Goal: Browse casually

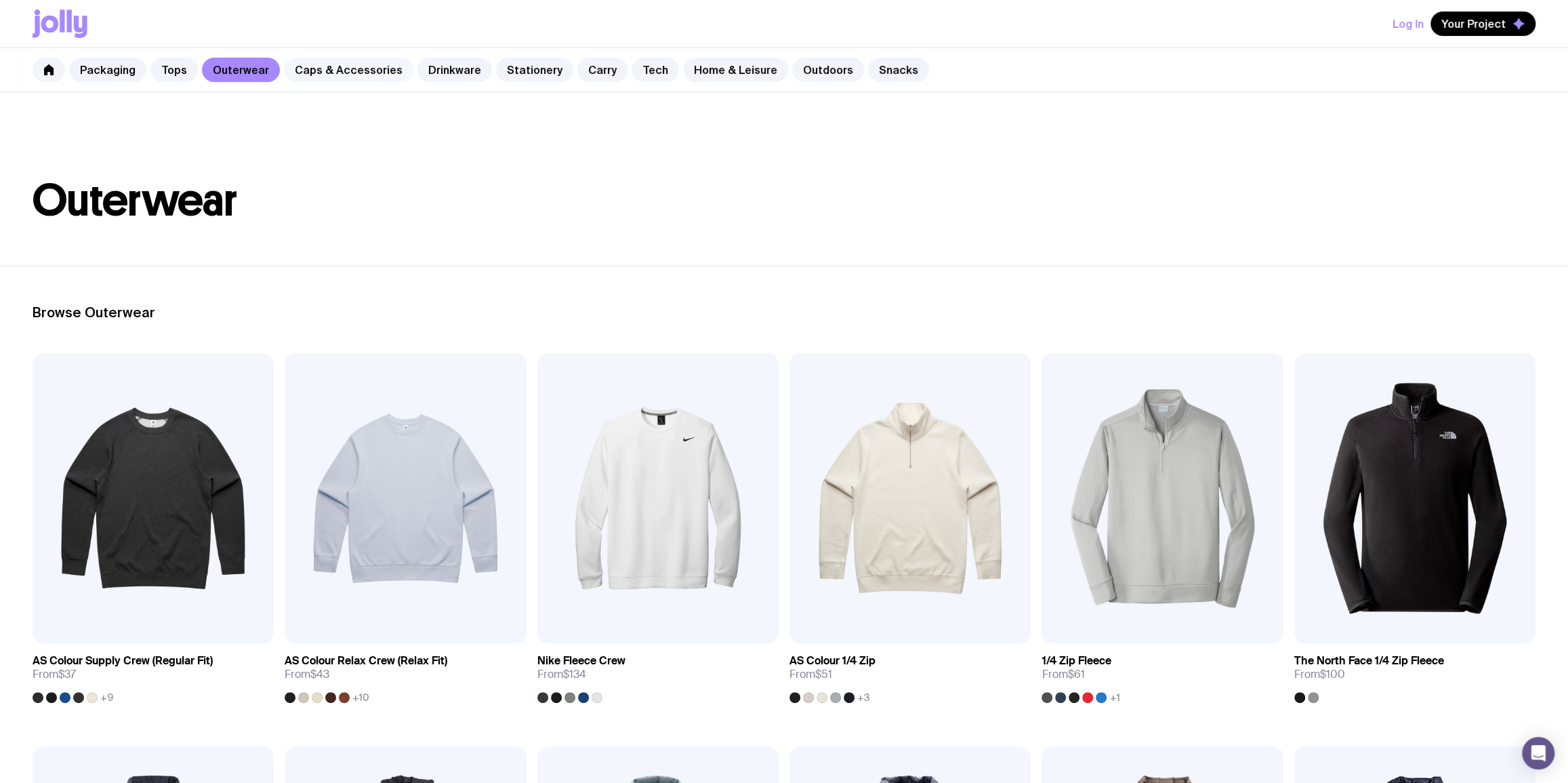
click at [350, 65] on link "Caps & Accessories" at bounding box center [348, 69] width 129 height 24
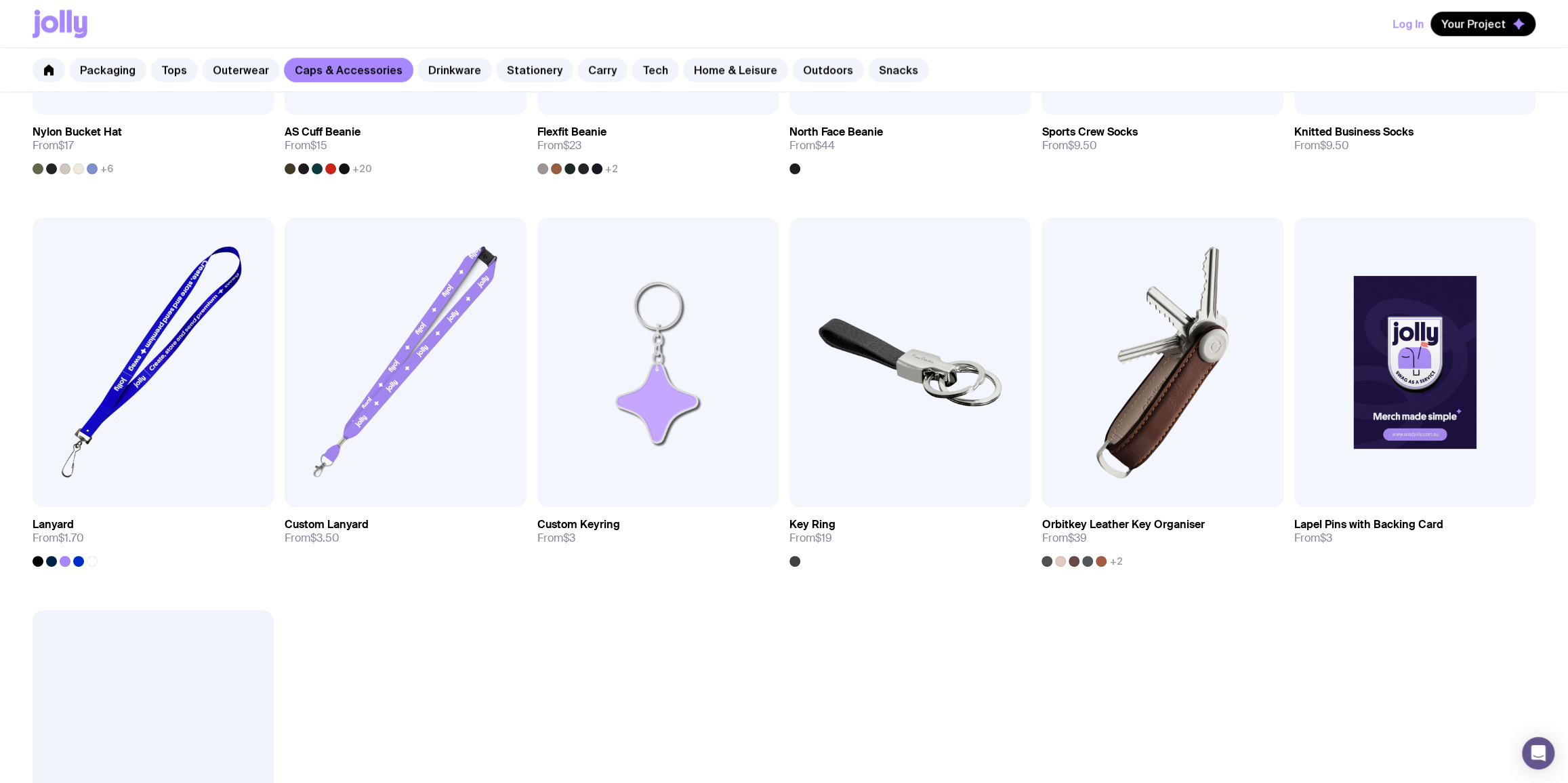
scroll to position [1479, 0]
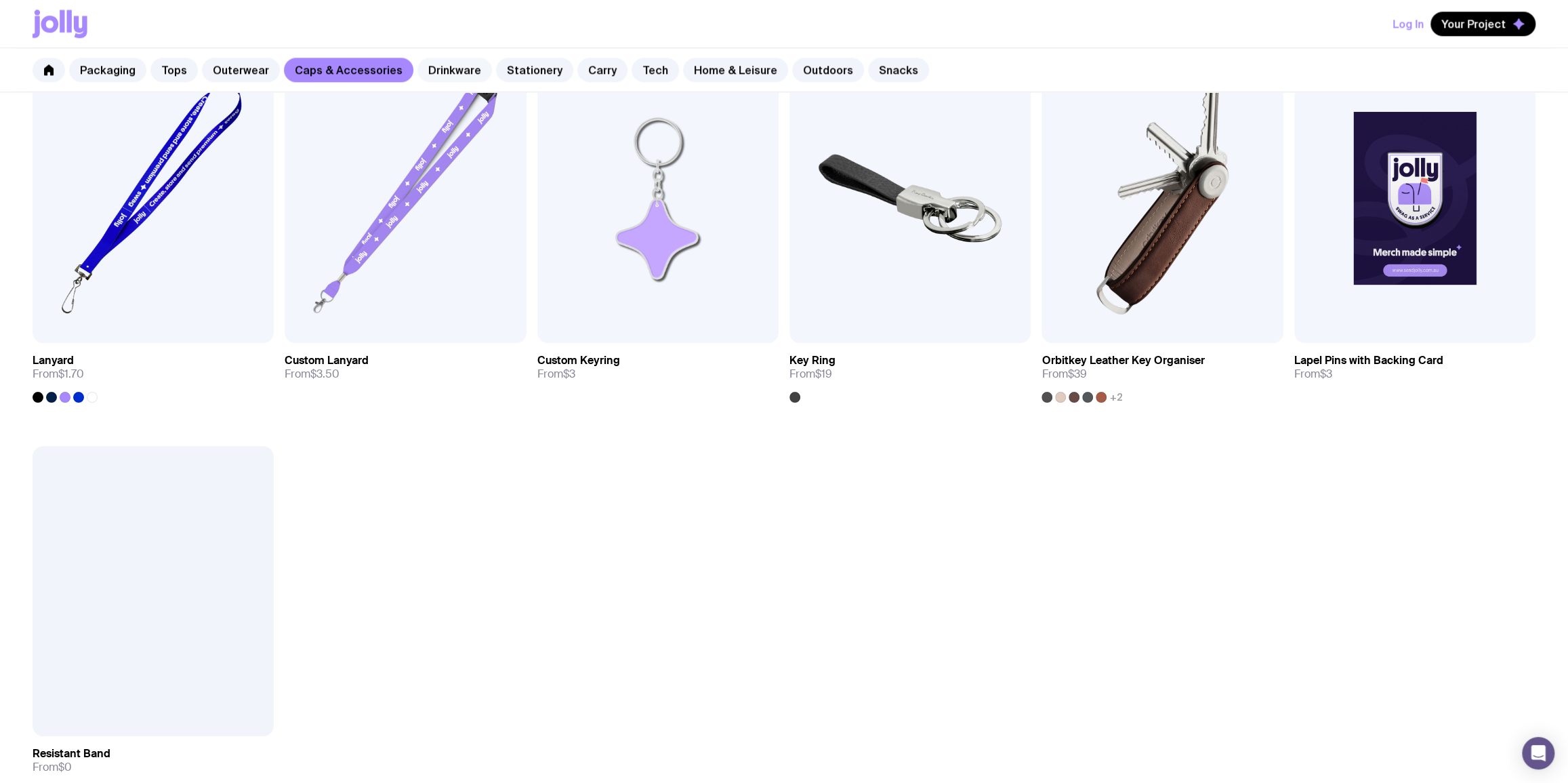
click at [464, 82] on div "Packaging Tops Outerwear Caps & Accessories Drinkware Stationery Carry Tech Hom…" at bounding box center [784, 70] width 1568 height 44
click at [458, 77] on link "Drinkware" at bounding box center [454, 69] width 75 height 24
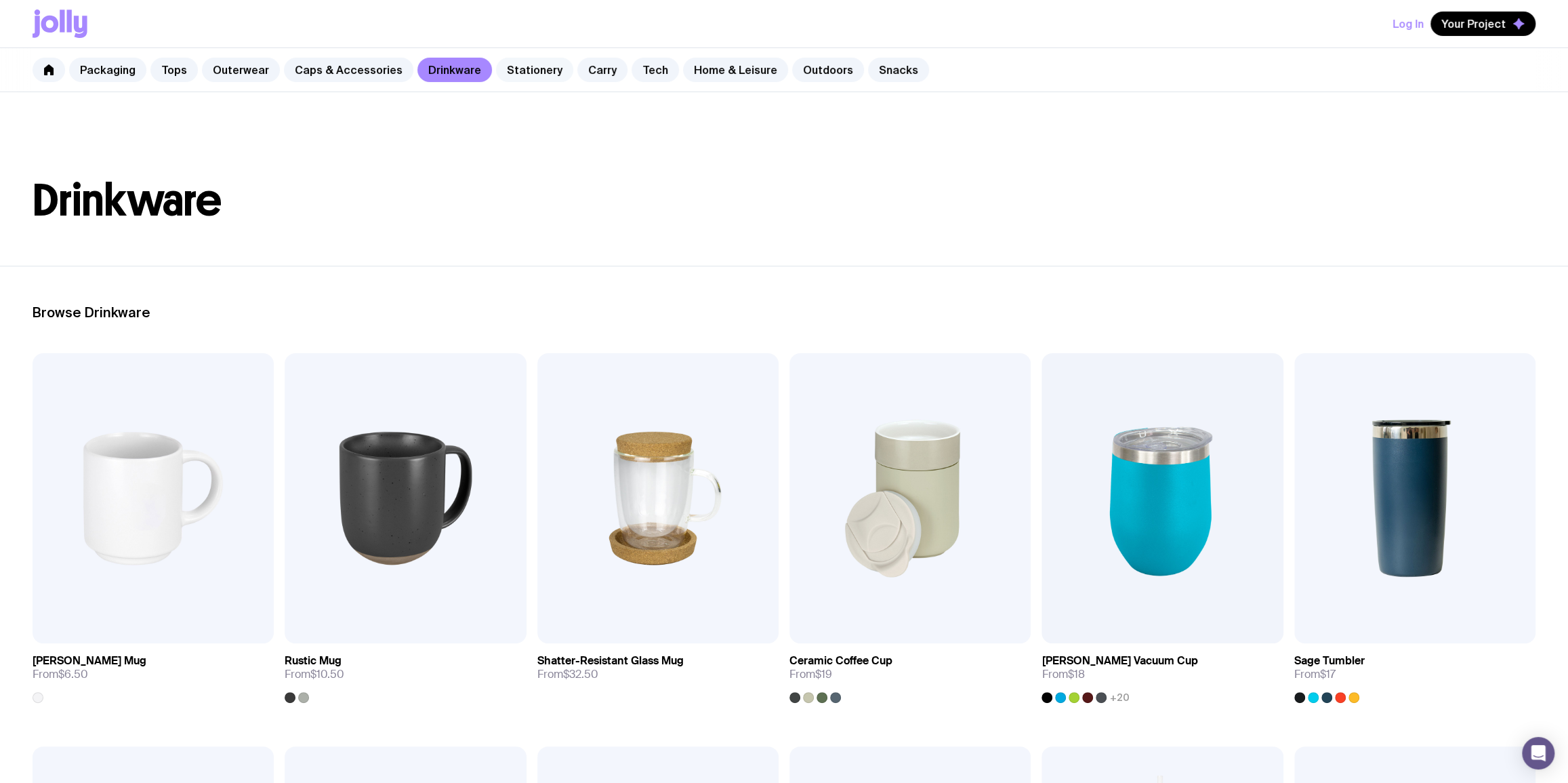
click at [527, 75] on link "Stationery" at bounding box center [534, 69] width 77 height 24
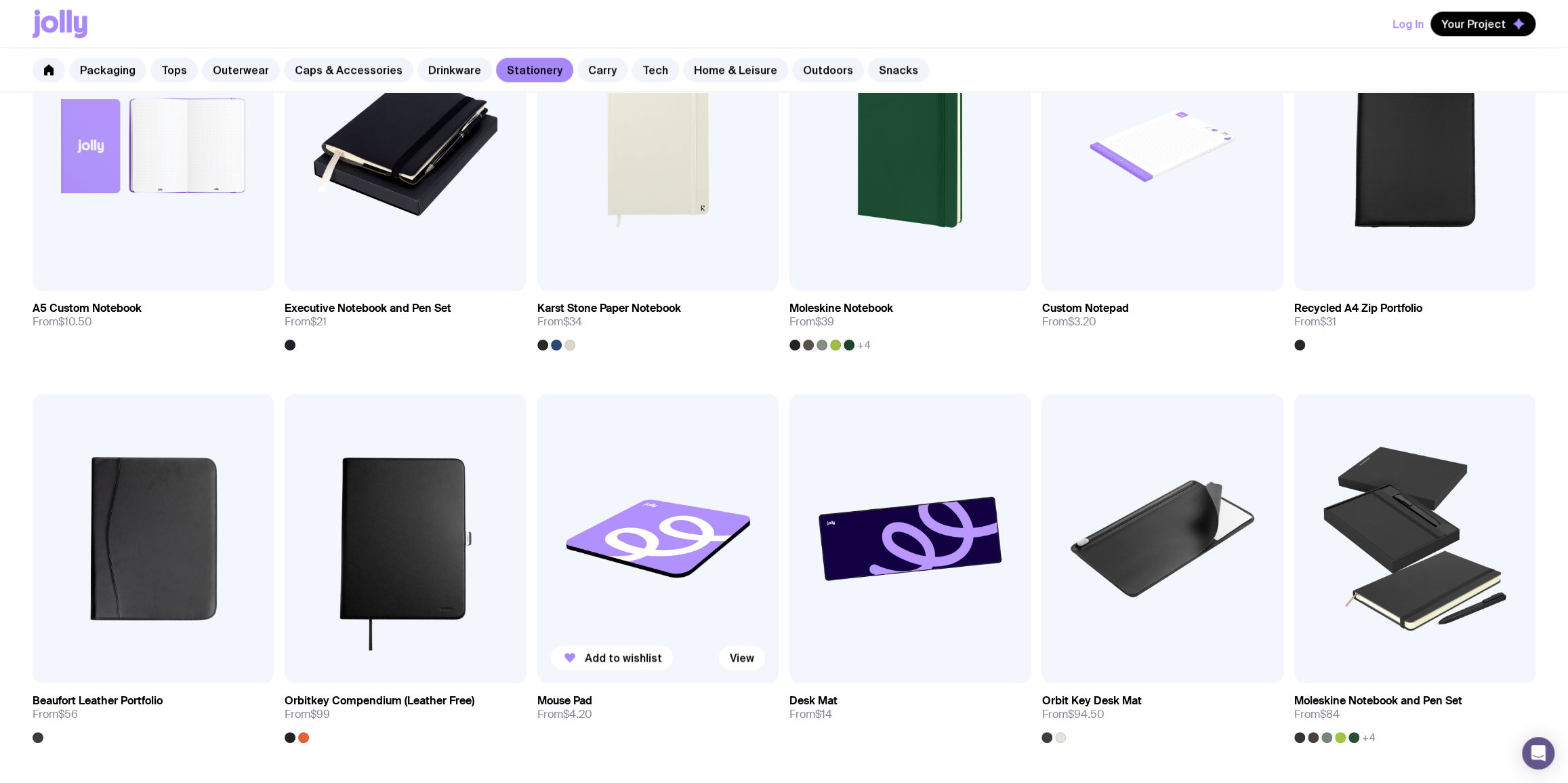
scroll to position [1315, 0]
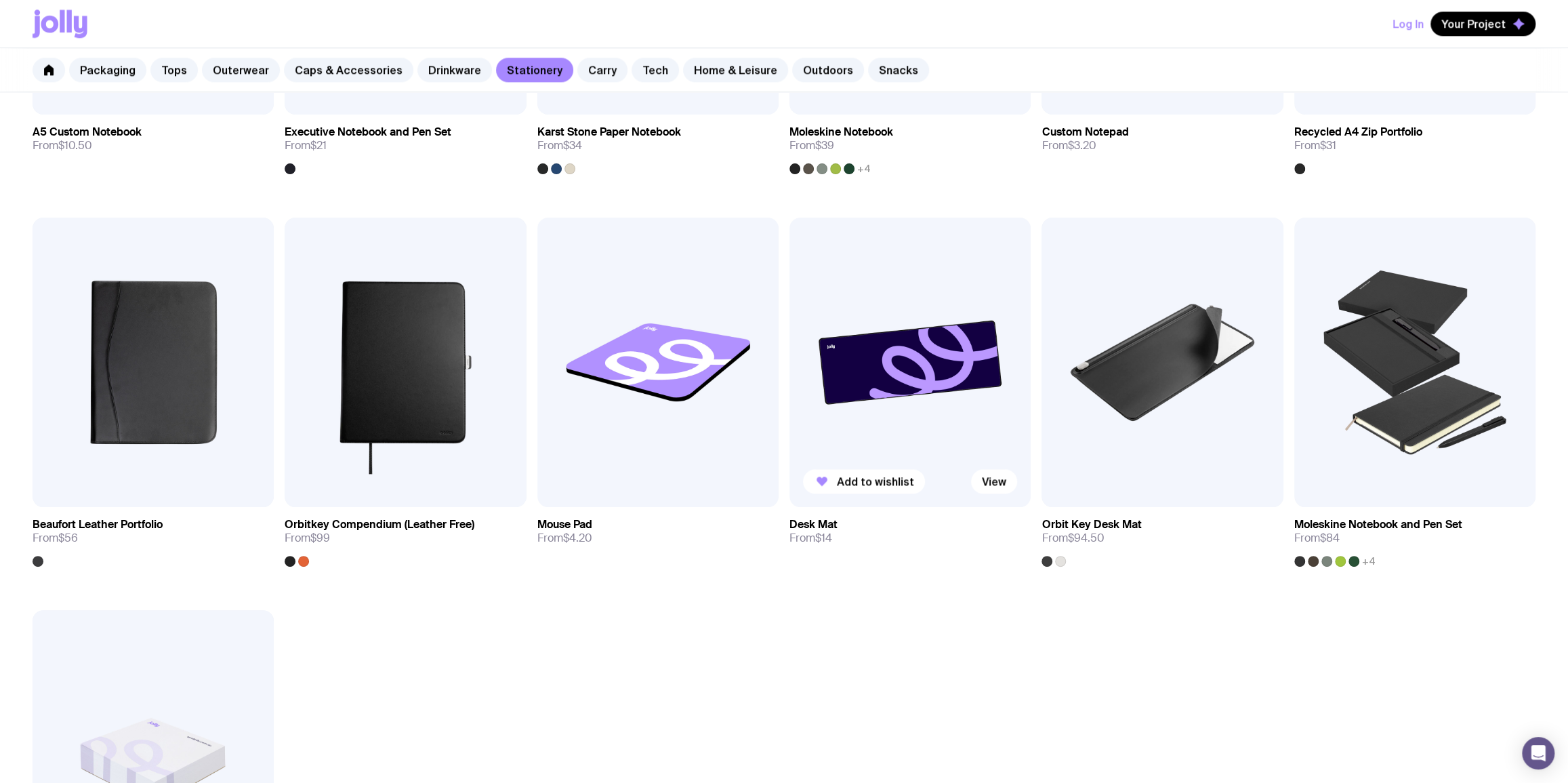
click at [853, 375] on img at bounding box center [910, 363] width 241 height 290
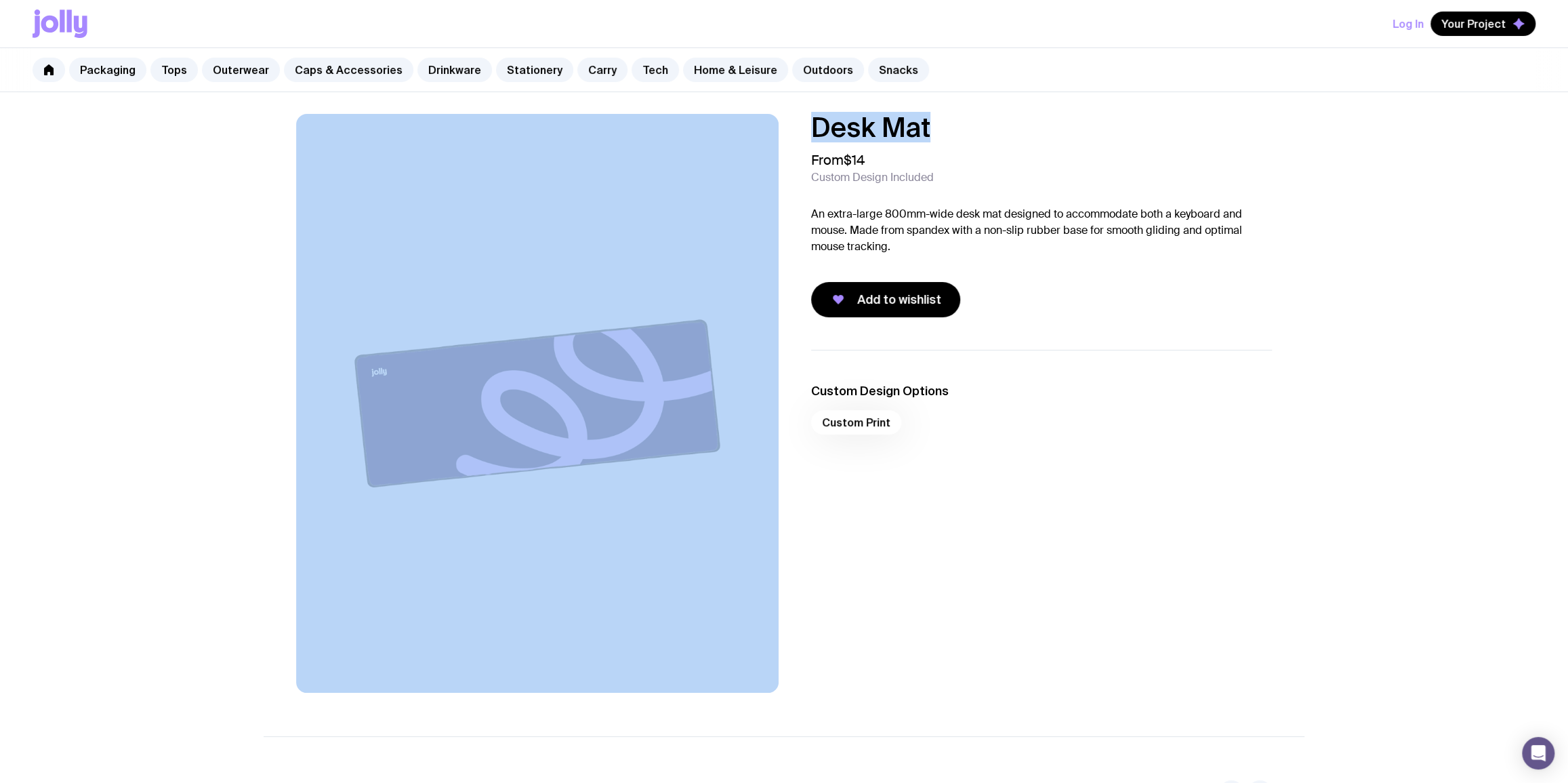
drag, startPoint x: 990, startPoint y: 128, endPoint x: 731, endPoint y: 126, distance: 259.0
click at [731, 127] on div "Desk Mat From $14 Custom Design Included An extra-large 800mm-wide desk mat des…" at bounding box center [784, 403] width 1041 height 579
copy div "Desk Mat"
click at [513, 67] on link "Stationery" at bounding box center [534, 69] width 77 height 24
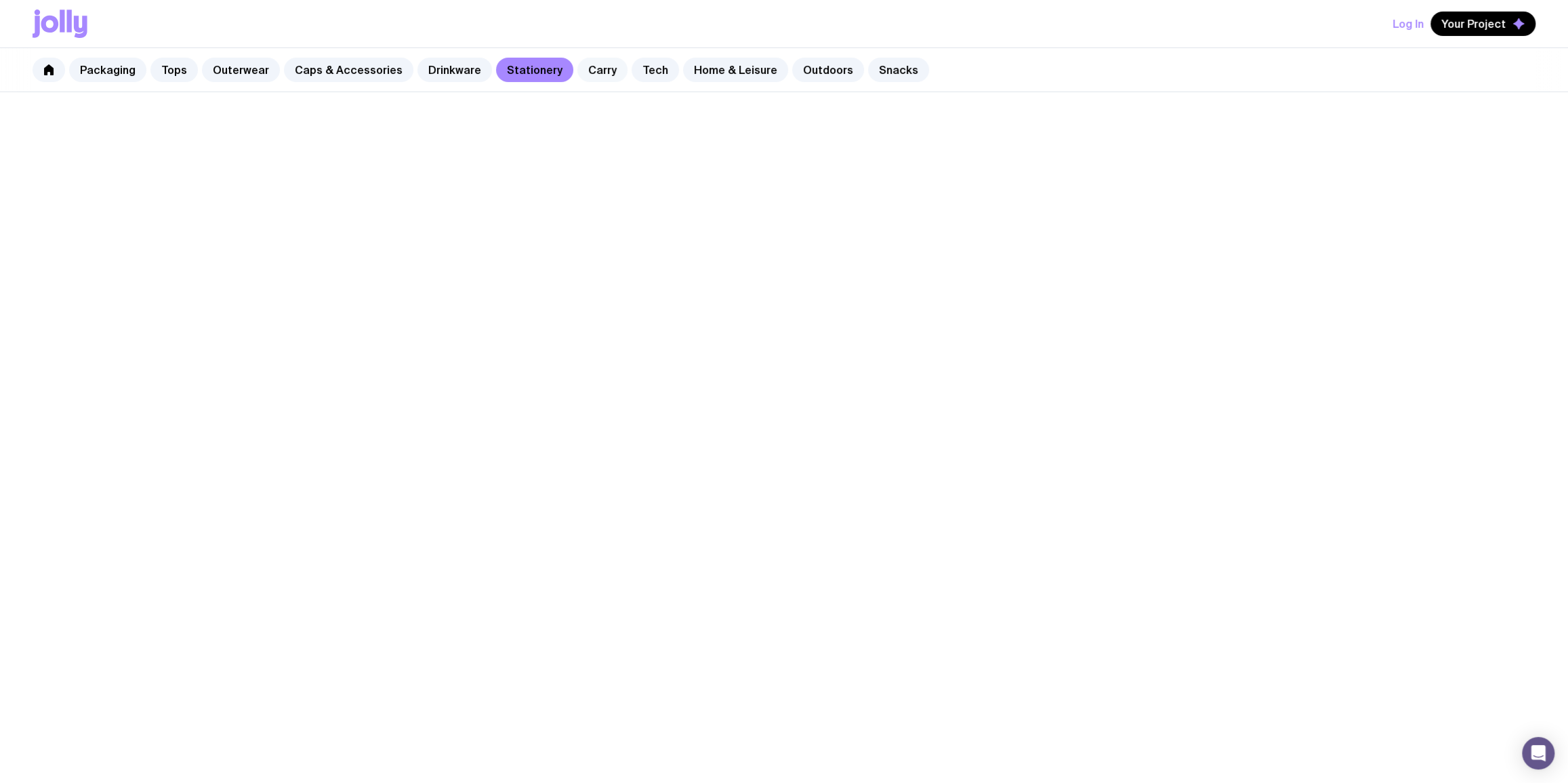
click at [584, 65] on link "Carry" at bounding box center [603, 69] width 51 height 24
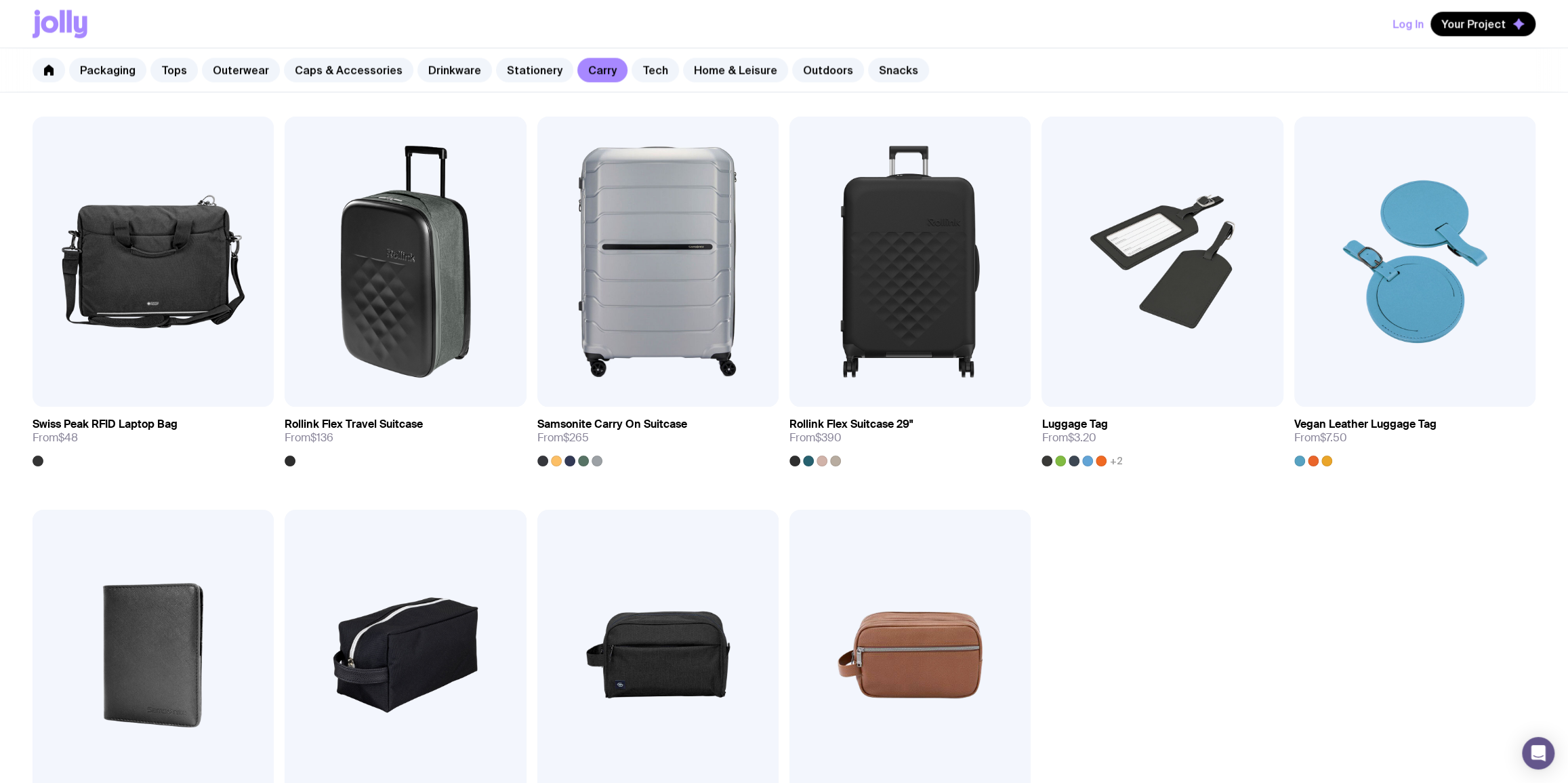
scroll to position [1973, 0]
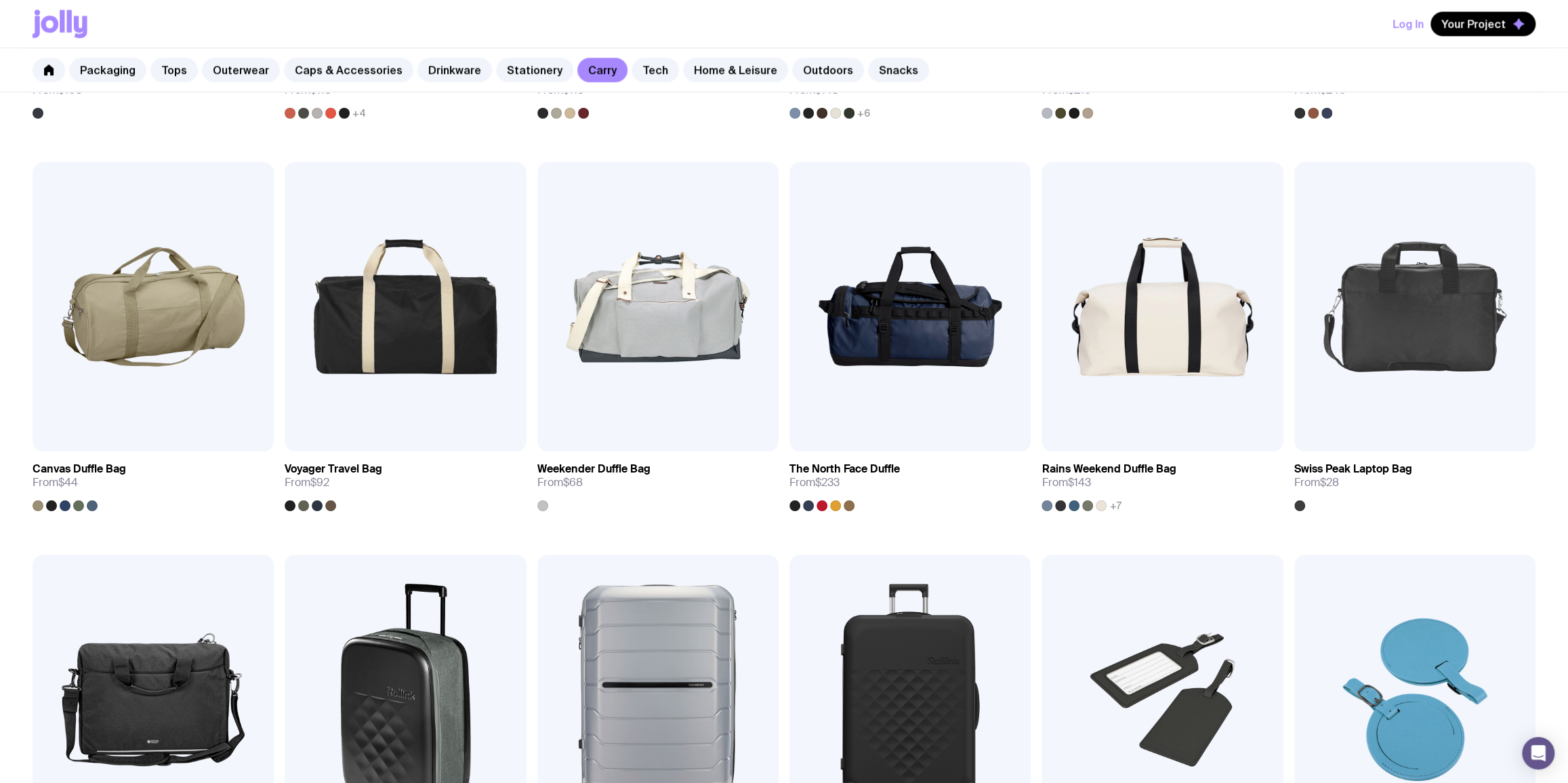
scroll to position [1151, 0]
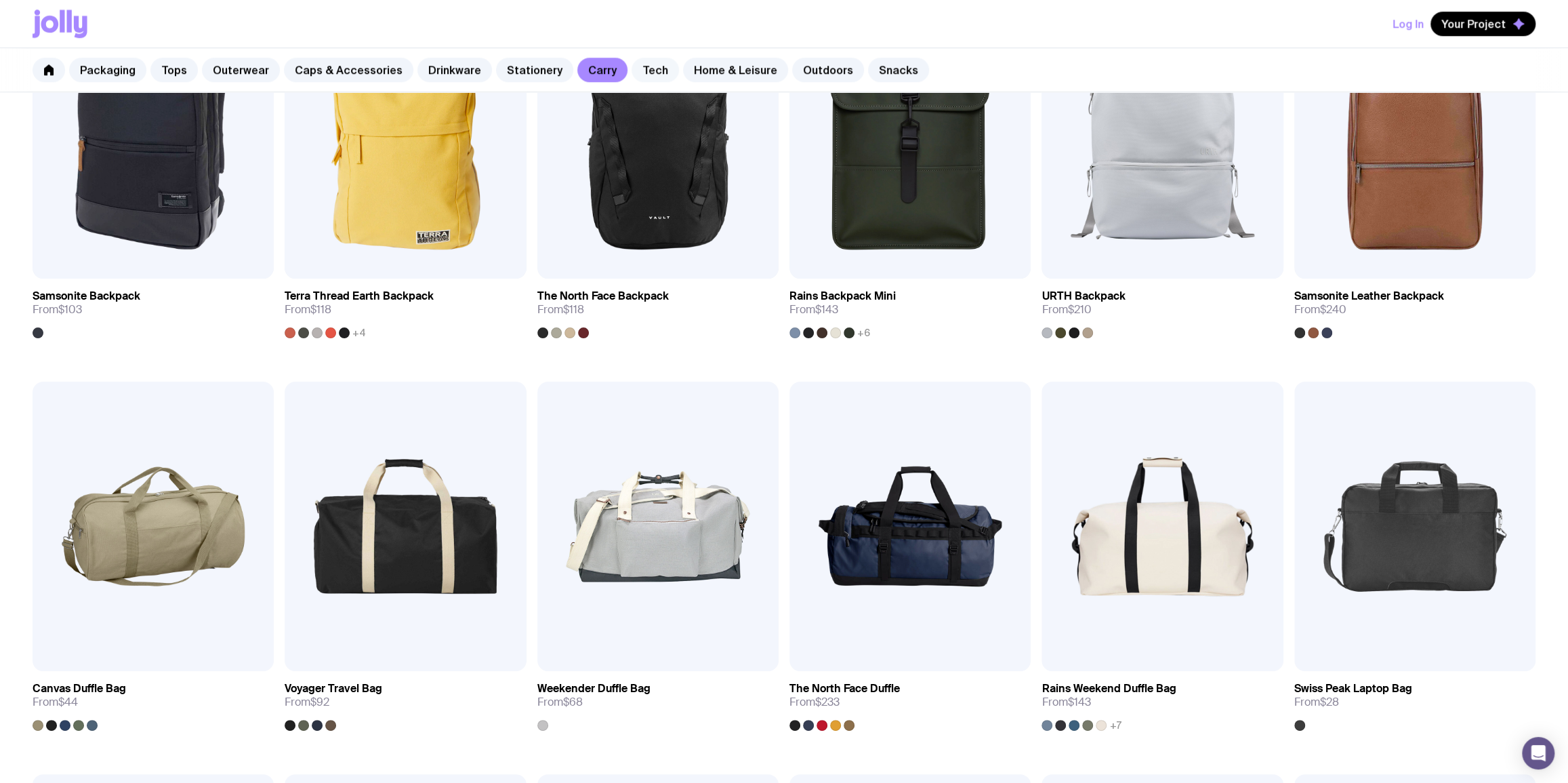
click at [635, 69] on link "Tech" at bounding box center [655, 69] width 48 height 24
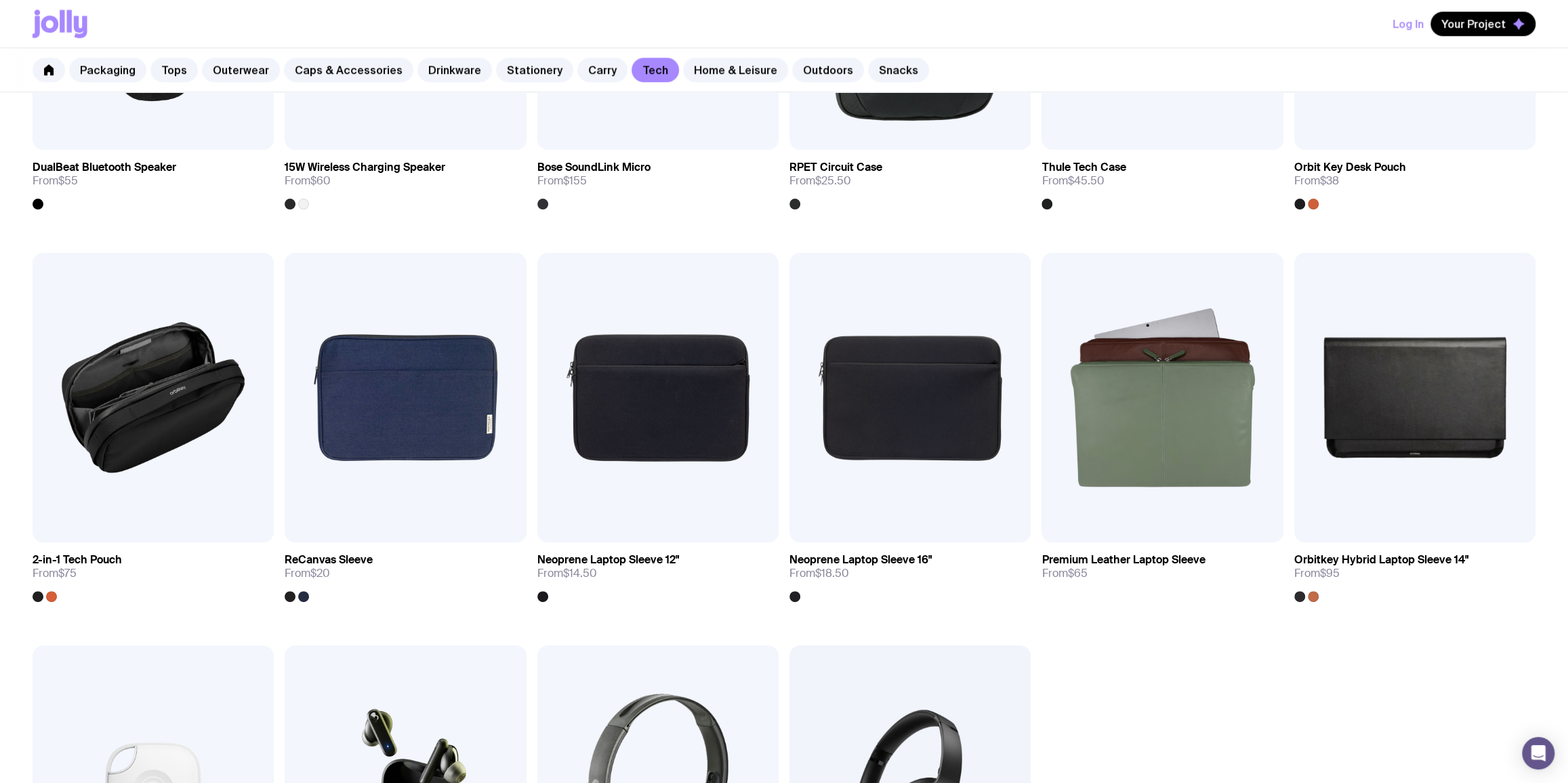
scroll to position [1479, 0]
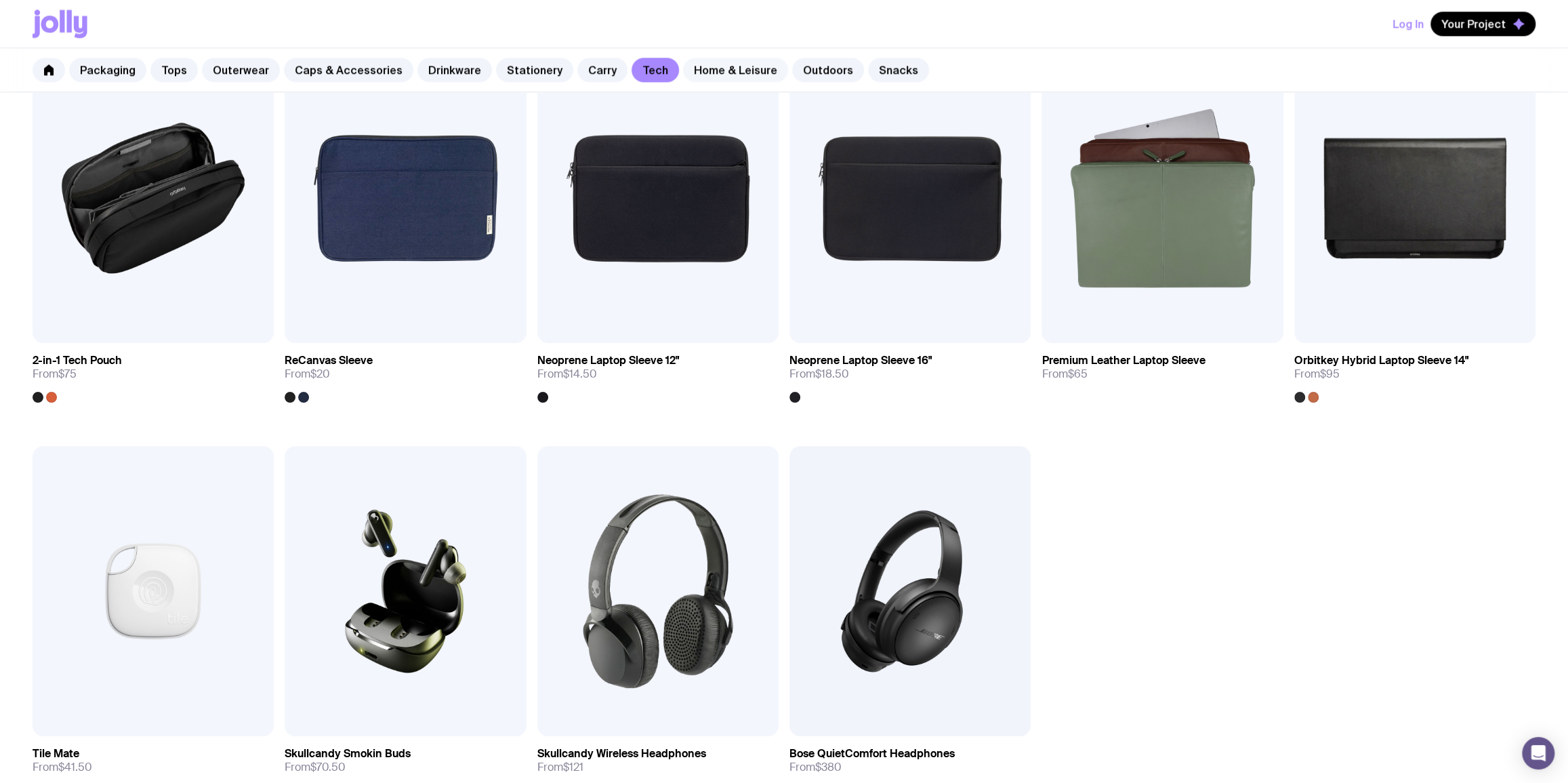
click at [726, 69] on link "Home & Leisure" at bounding box center [736, 69] width 105 height 24
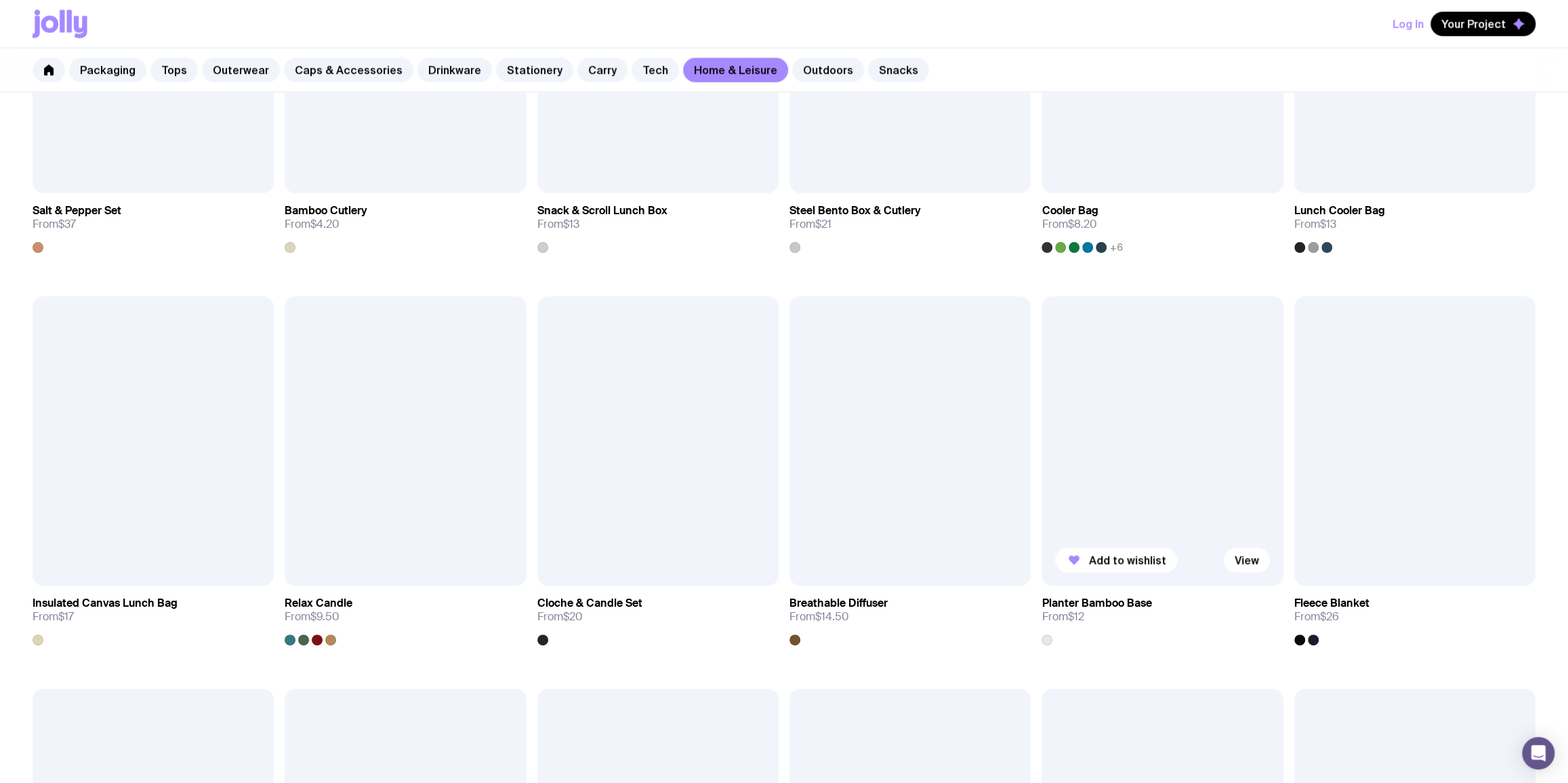
scroll to position [1315, 0]
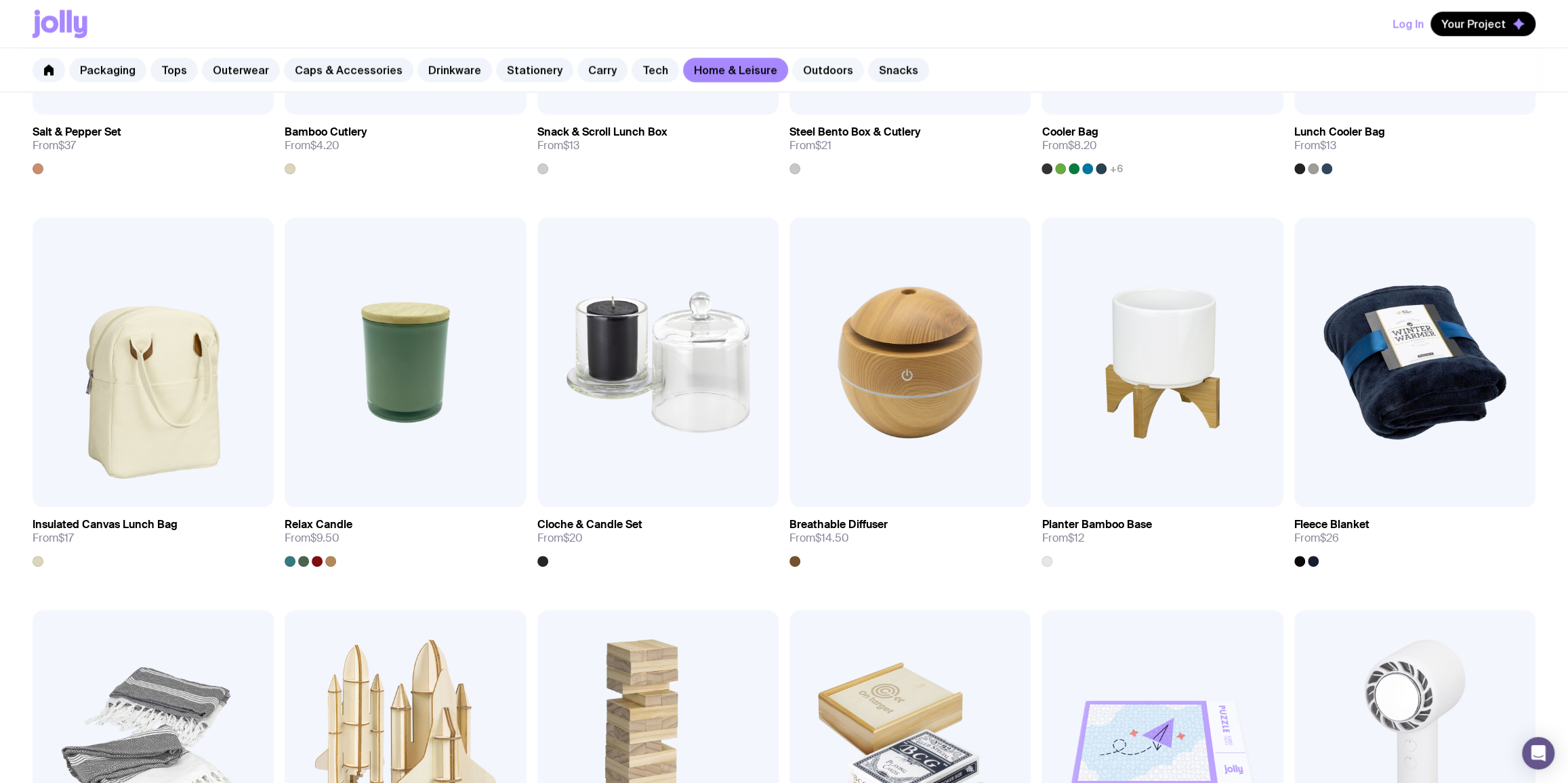
click at [798, 71] on link "Outdoors" at bounding box center [828, 69] width 72 height 24
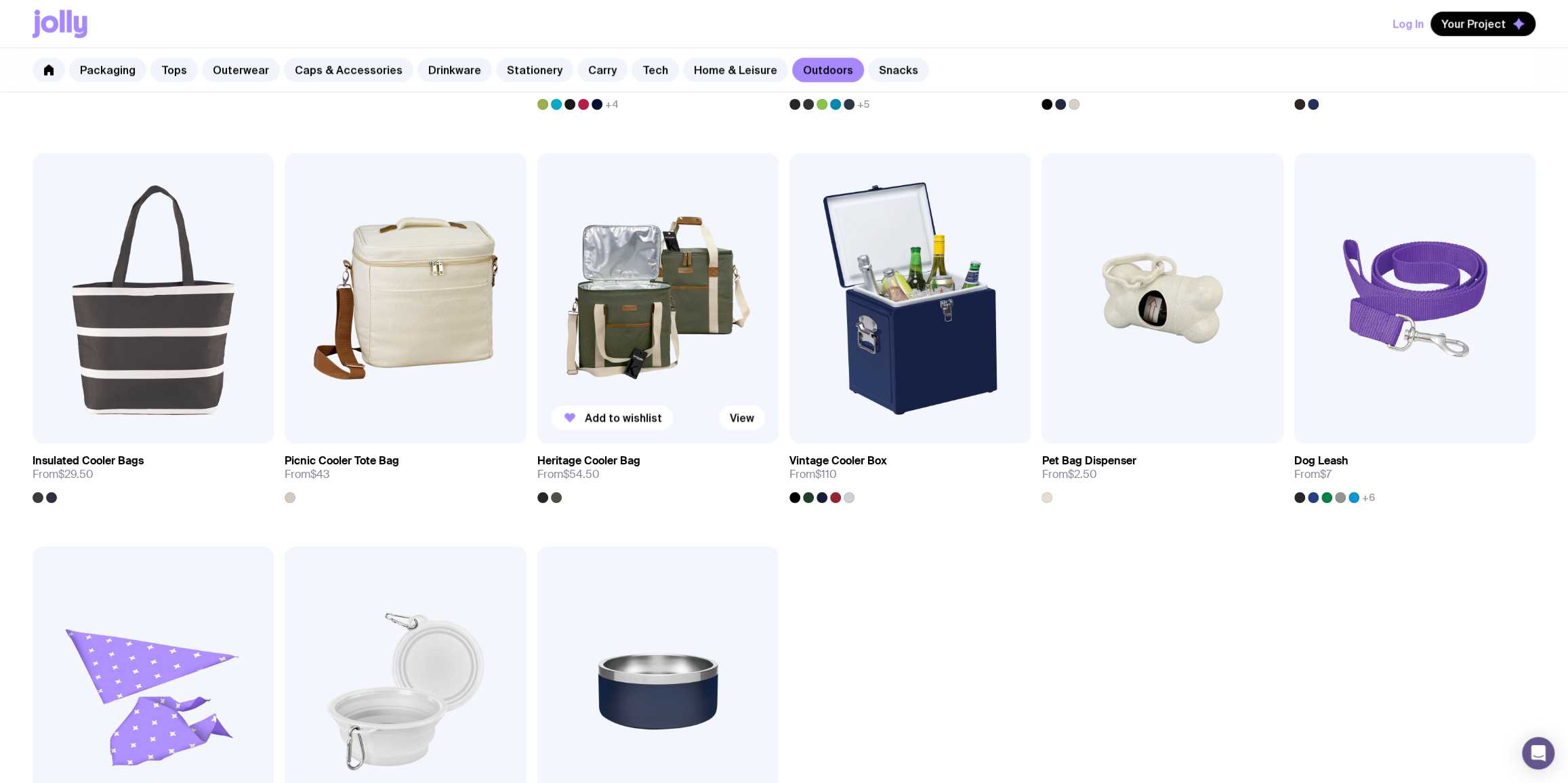
scroll to position [1151, 0]
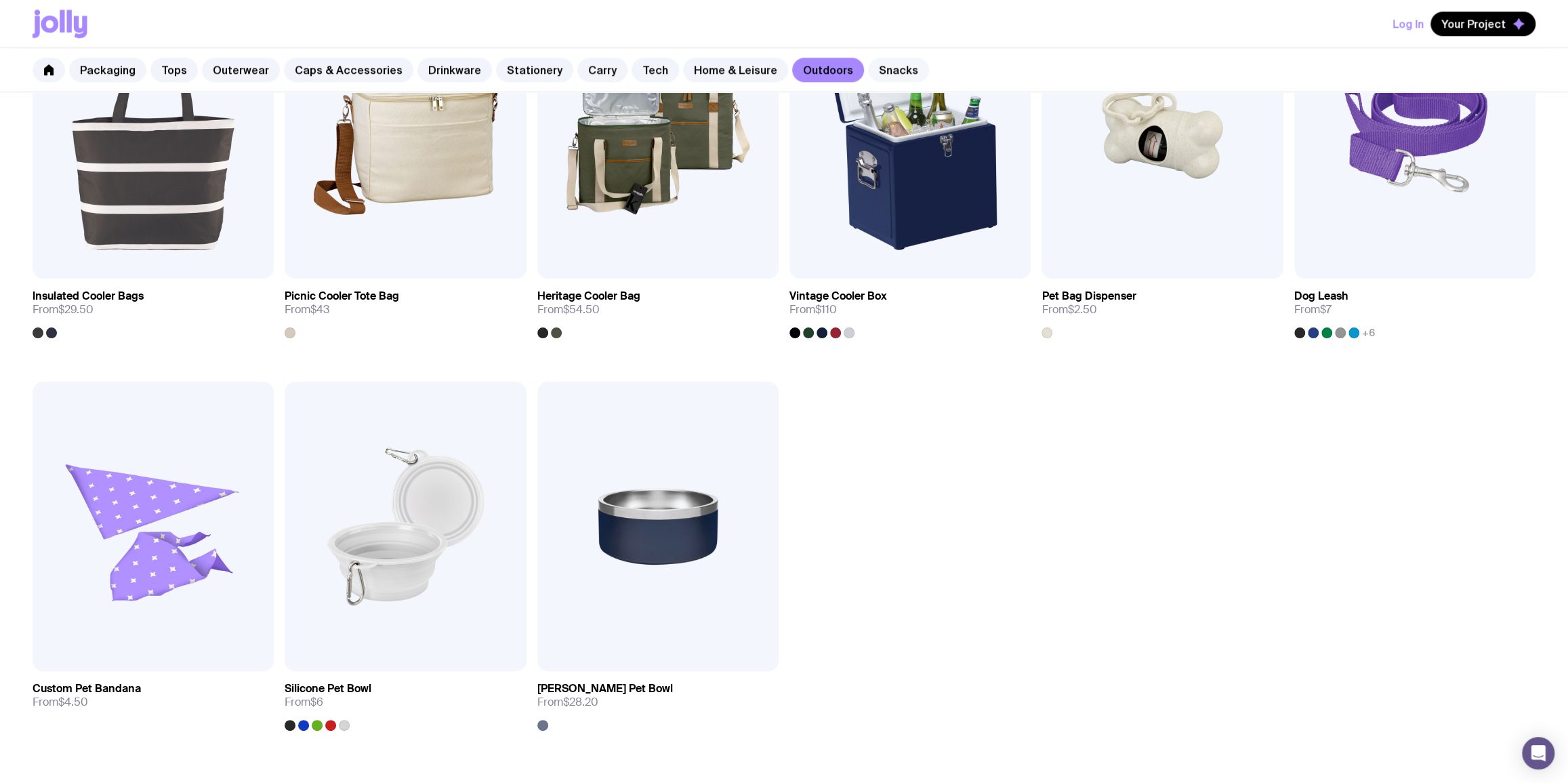
click at [868, 68] on link "Snacks" at bounding box center [898, 69] width 61 height 24
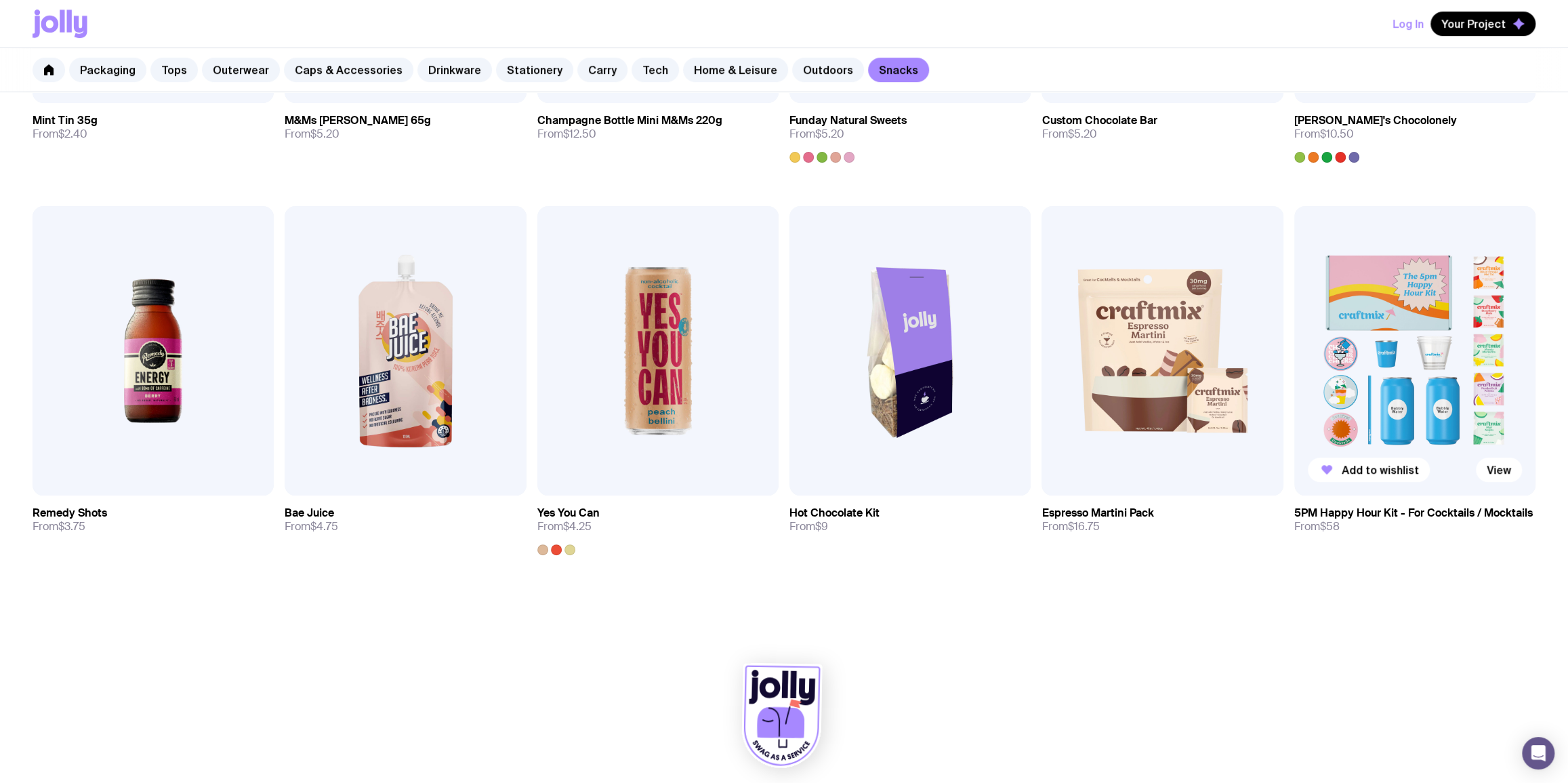
scroll to position [543, 0]
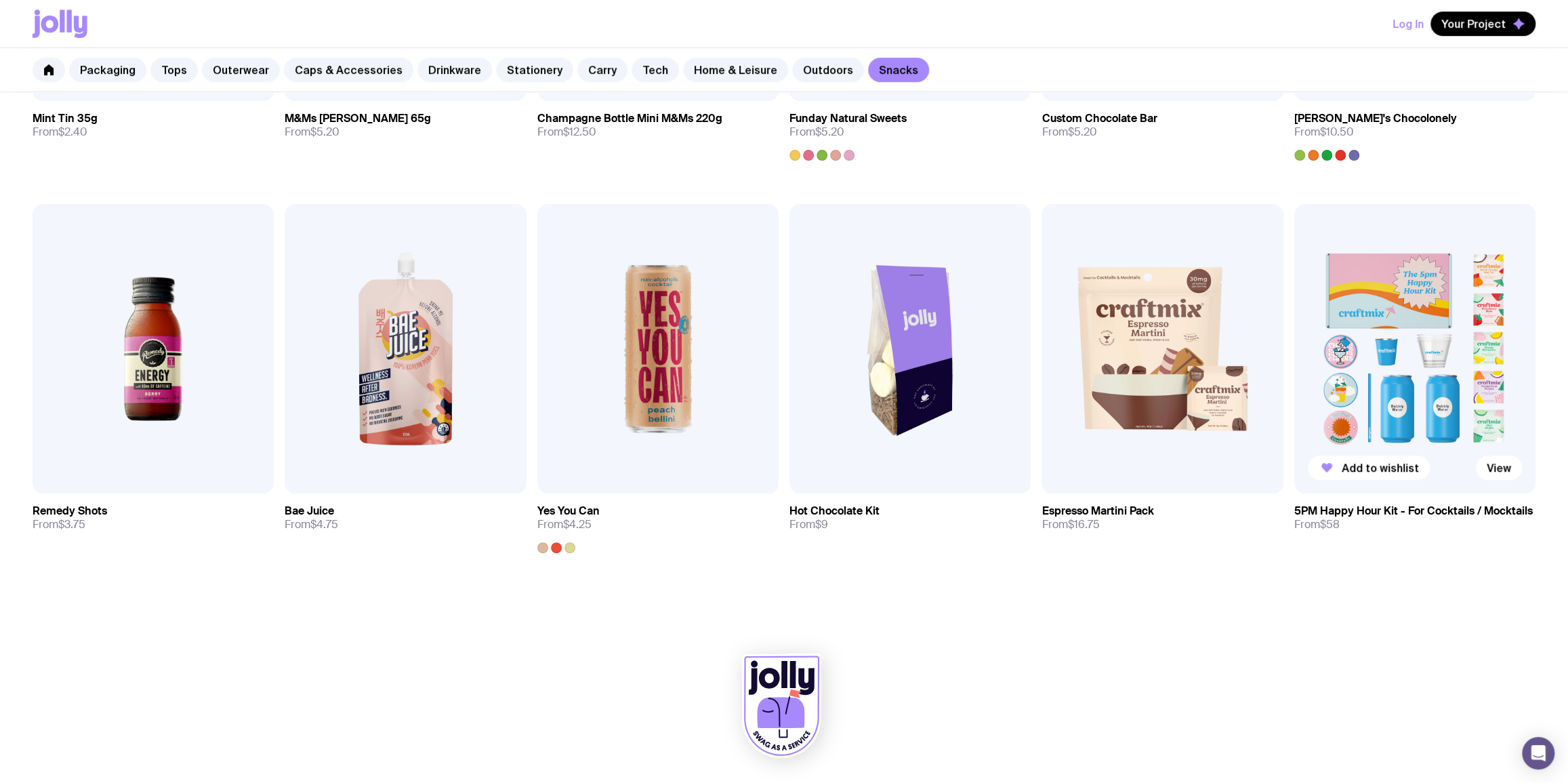
click at [1378, 373] on img at bounding box center [1415, 349] width 241 height 290
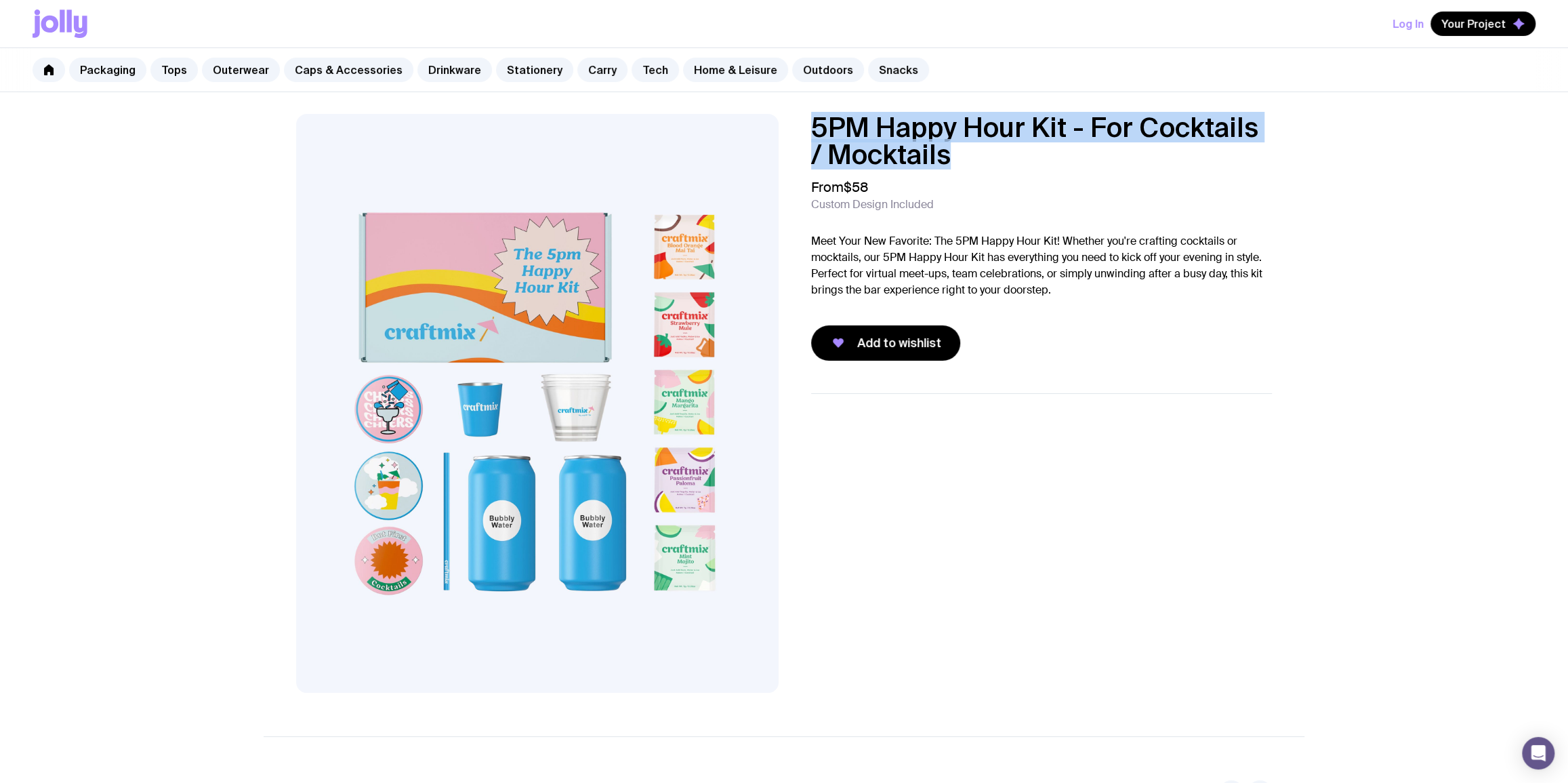
drag, startPoint x: 980, startPoint y: 164, endPoint x: 816, endPoint y: 135, distance: 166.5
click at [816, 135] on h1 "5PM Happy Hour Kit - For Cocktails / Mocktails" at bounding box center [1042, 141] width 461 height 54
copy h1 "5PM Happy Hour Kit - For Cocktails / Mocktails"
